Goal: Task Accomplishment & Management: Use online tool/utility

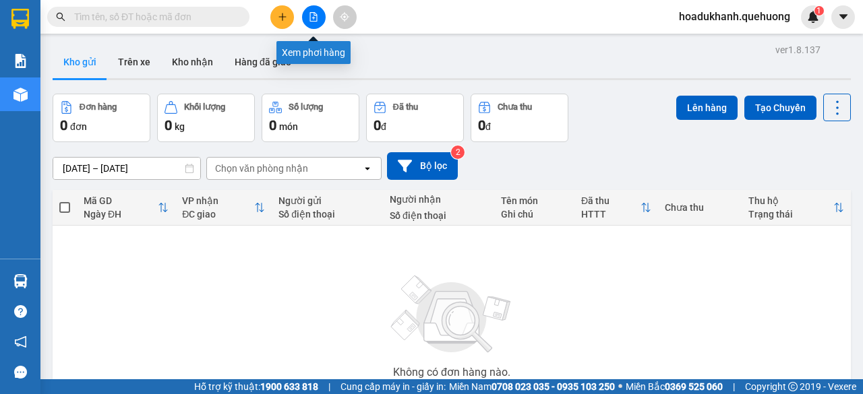
click at [315, 13] on icon "file-add" at bounding box center [313, 16] width 9 height 9
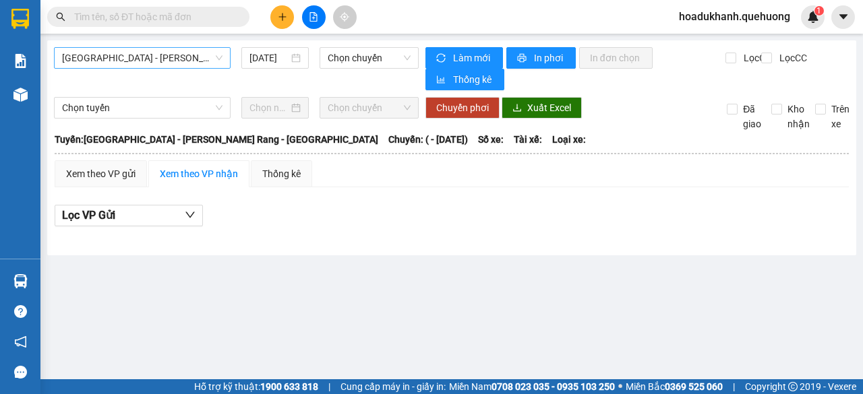
click at [210, 57] on span "[GEOGRAPHIC_DATA] - [PERSON_NAME] Rang - [GEOGRAPHIC_DATA]" at bounding box center [142, 58] width 160 height 20
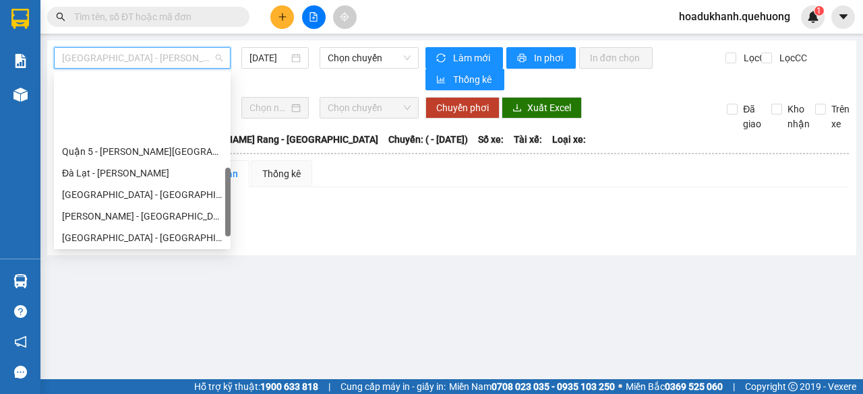
scroll to position [367, 0]
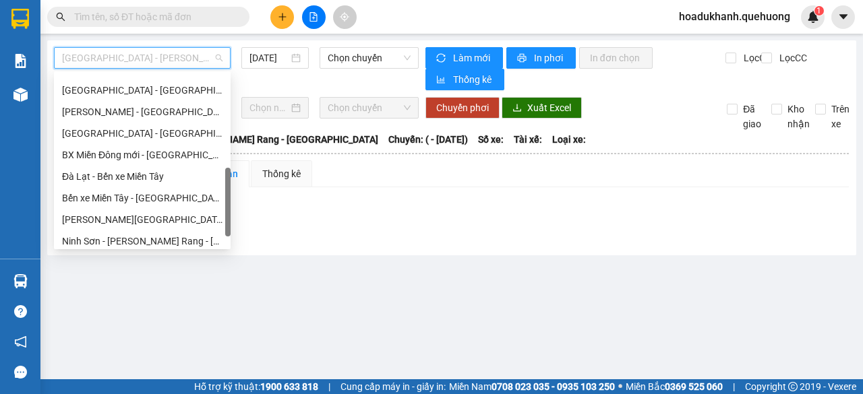
drag, startPoint x: 230, startPoint y: 123, endPoint x: 232, endPoint y: 285, distance: 162.4
click at [232, 285] on body "Kết quả [PERSON_NAME] ( 0 ) Bộ lọc No Data hoadukhanh.quehuong 1 [PERSON_NAME] …" at bounding box center [431, 197] width 863 height 394
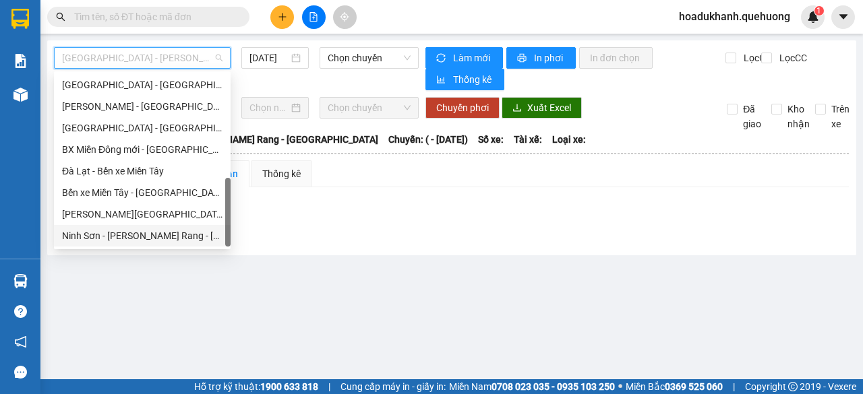
click at [181, 233] on div "Ninh Sơn - [PERSON_NAME] Rang - [GEOGRAPHIC_DATA]" at bounding box center [142, 235] width 160 height 15
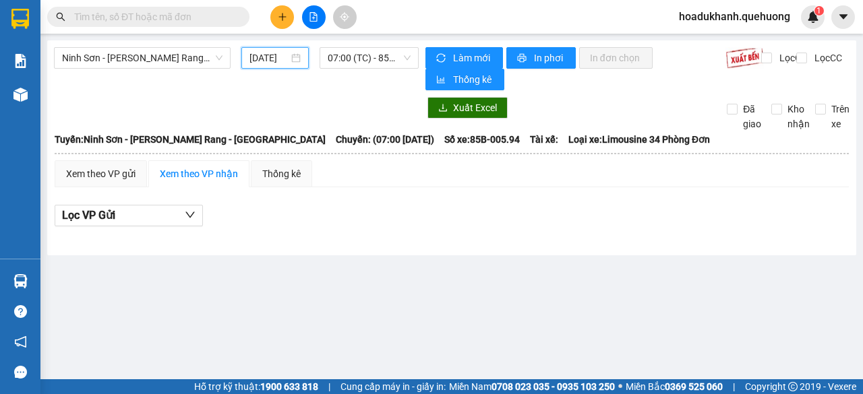
click at [287, 57] on input "[DATE]" at bounding box center [268, 58] width 39 height 15
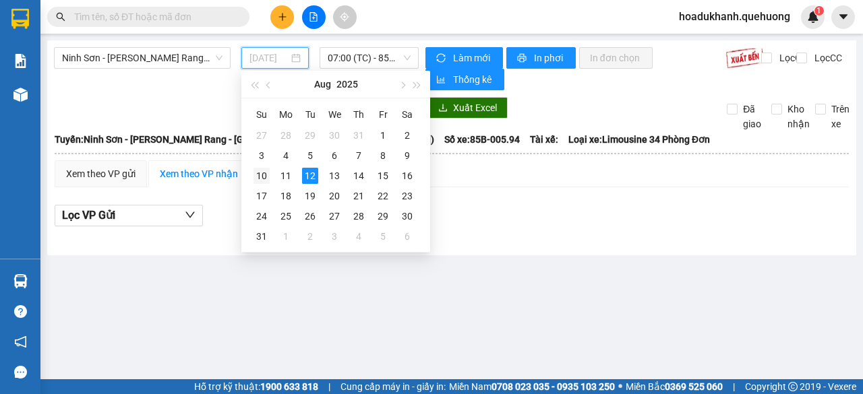
click at [258, 180] on div "10" at bounding box center [261, 176] width 16 height 16
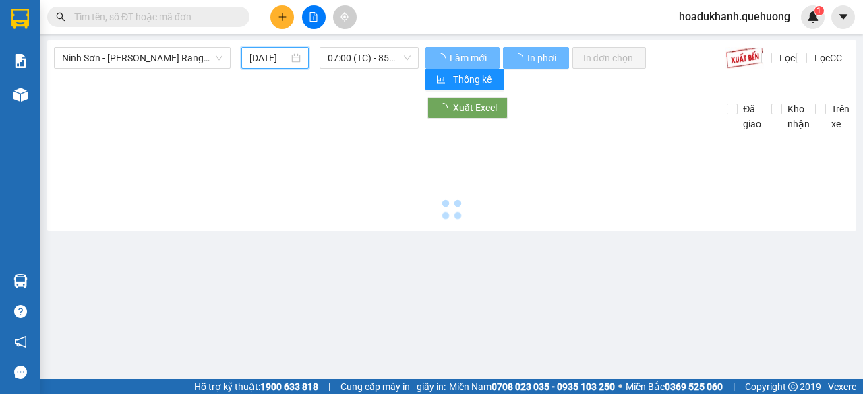
type input "[DATE]"
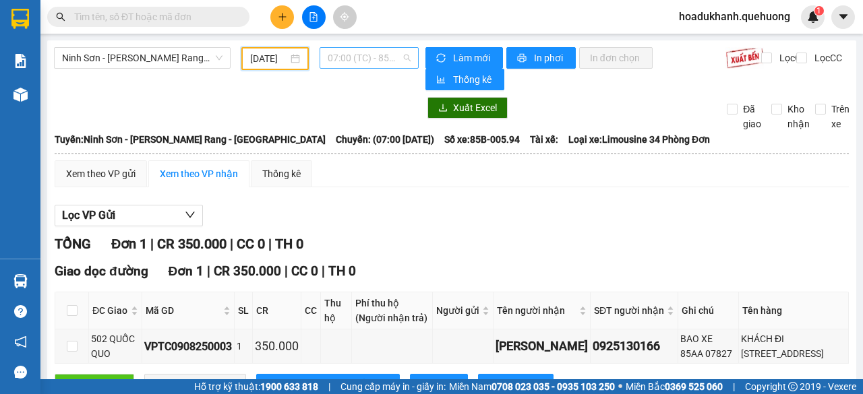
click at [373, 53] on span "07:00 (TC) - 85B-005.94" at bounding box center [369, 58] width 82 height 20
click at [189, 214] on icon "down" at bounding box center [190, 215] width 11 height 11
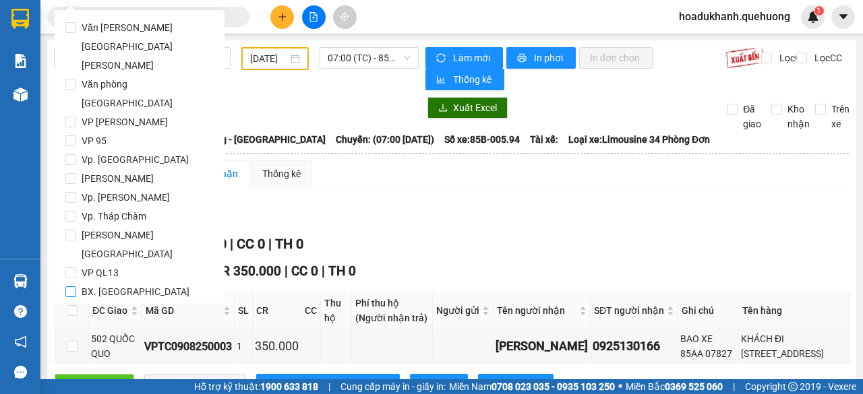
click at [119, 282] on span "BX. [GEOGRAPHIC_DATA]" at bounding box center [135, 291] width 119 height 19
click at [76, 286] on input "BX. [GEOGRAPHIC_DATA]" at bounding box center [70, 291] width 11 height 11
checkbox input "true"
click at [94, 339] on button "Lọc" at bounding box center [83, 350] width 37 height 22
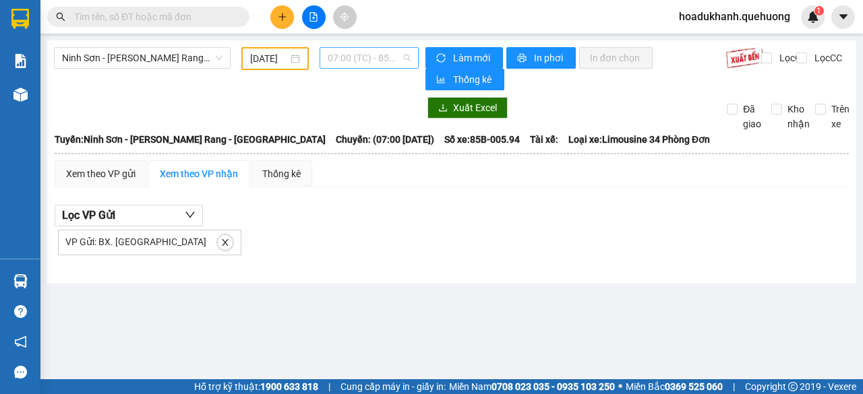
click at [390, 56] on span "07:00 (TC) - 85B-005.94" at bounding box center [369, 58] width 82 height 20
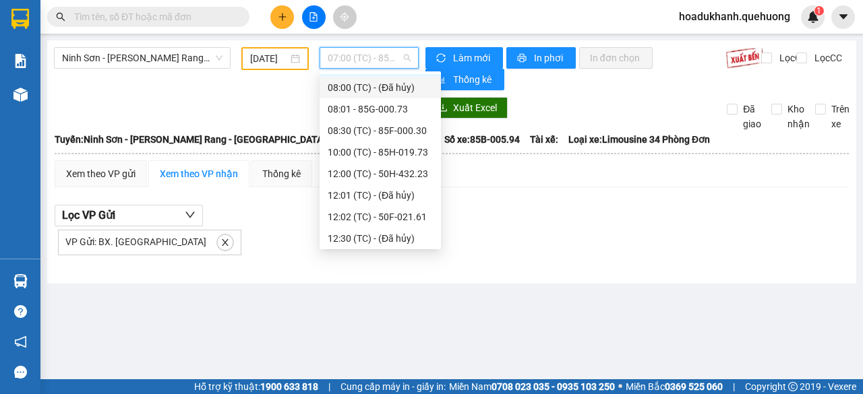
scroll to position [67, 0]
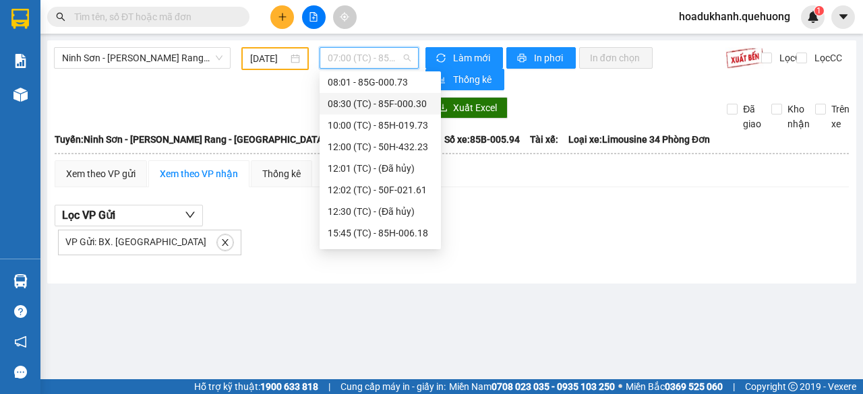
click at [380, 100] on div "08:30 (TC) - 85F-000.30" at bounding box center [380, 103] width 105 height 15
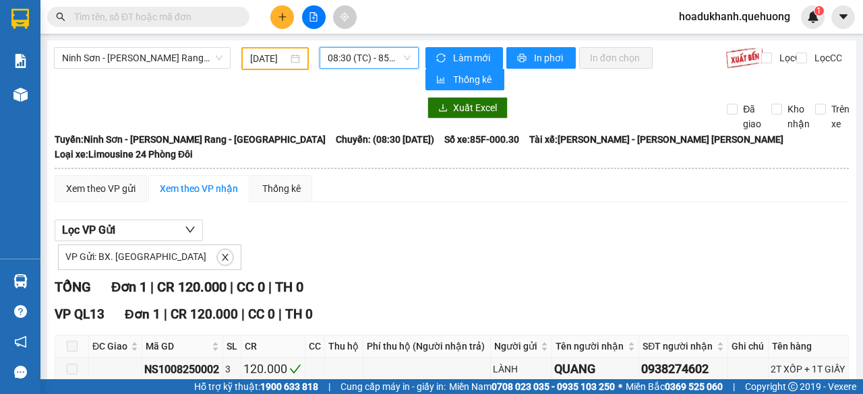
click at [375, 59] on span "08:30 (TC) - 85F-000.30" at bounding box center [369, 58] width 82 height 20
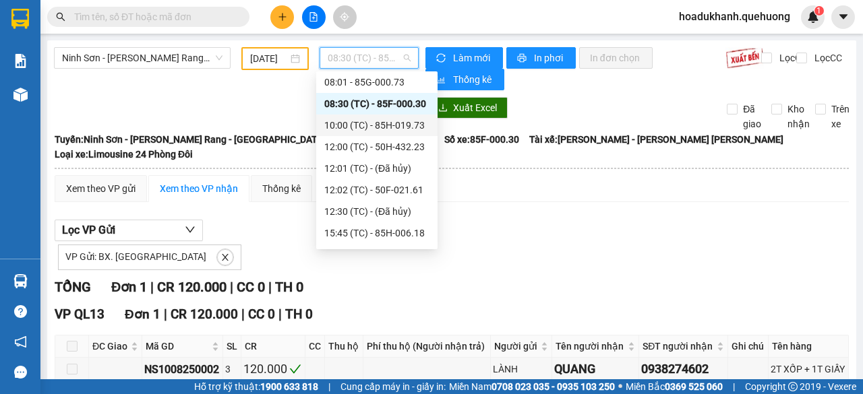
click at [399, 127] on div "10:00 (TC) - 85H-019.73" at bounding box center [376, 125] width 105 height 15
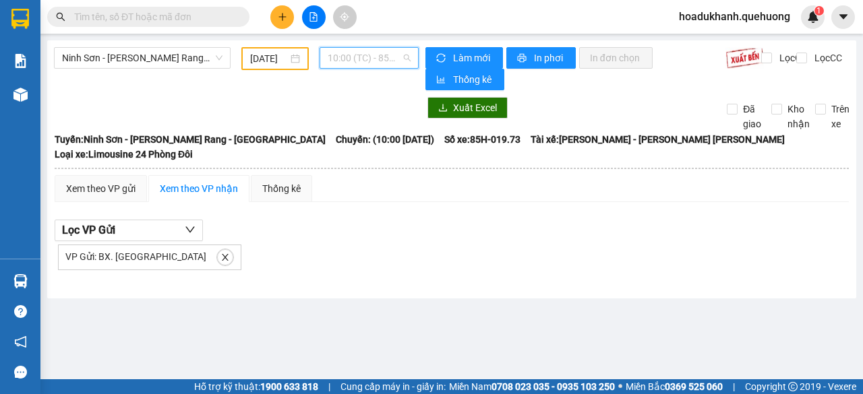
click at [372, 55] on span "10:00 (TC) - 85H-019.73" at bounding box center [369, 58] width 82 height 20
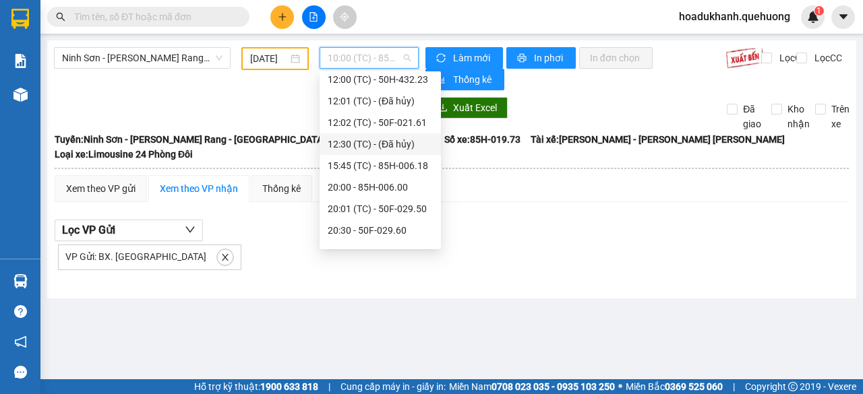
scroll to position [237, 0]
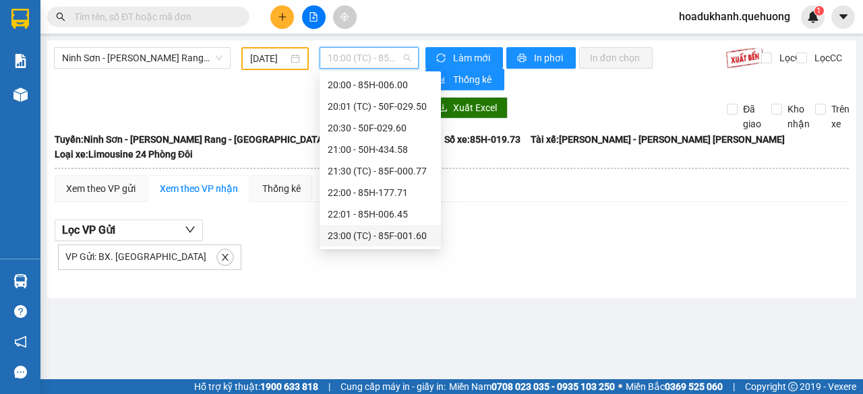
click at [388, 233] on div "23:00 (TC) - 85F-001.60" at bounding box center [380, 235] width 105 height 15
